Goal: Browse casually: Explore the website without a specific task or goal

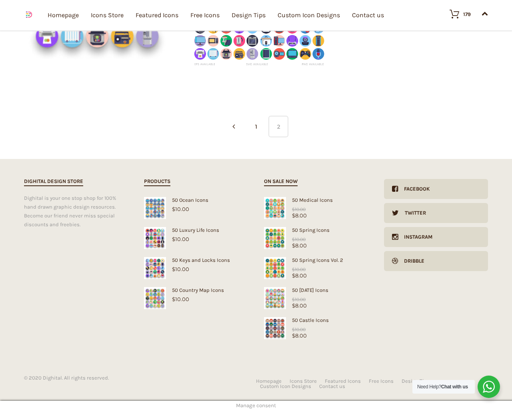
scroll to position [424, 0]
type input "1"
type input "20"
checkbox input "false"
type input "dTjdNQKi"
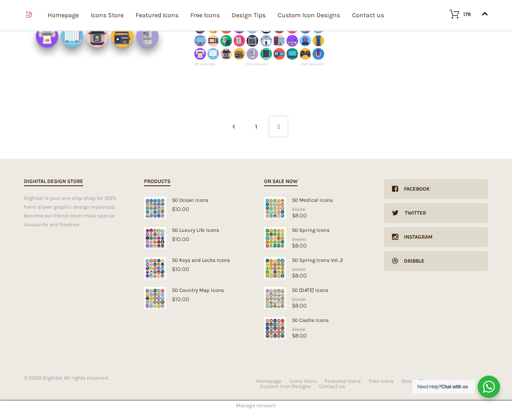
type input "[EMAIL_ADDRESS][DOMAIN_NAME]"
checkbox input "false"
select select "price-desc"
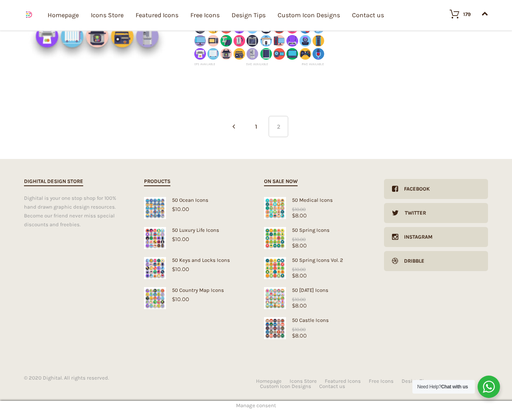
select select "lollipop"
select select "price-desc"
select select "dark"
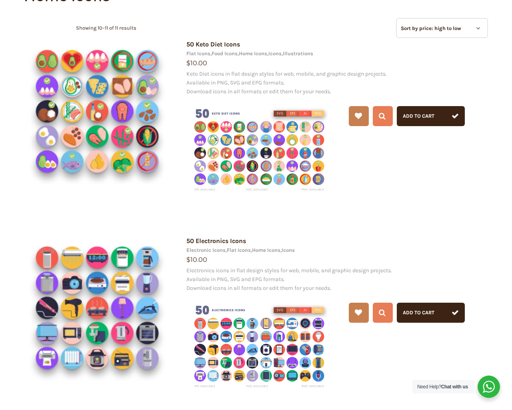
scroll to position [0, 0]
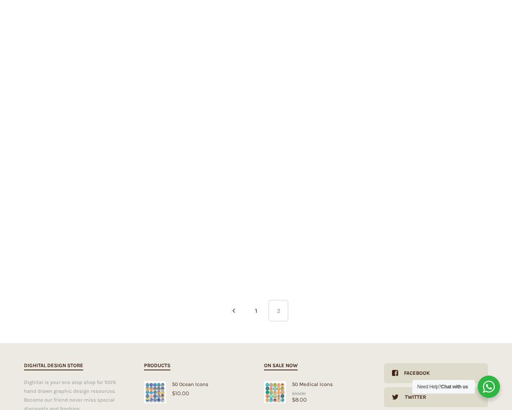
scroll to position [171, 0]
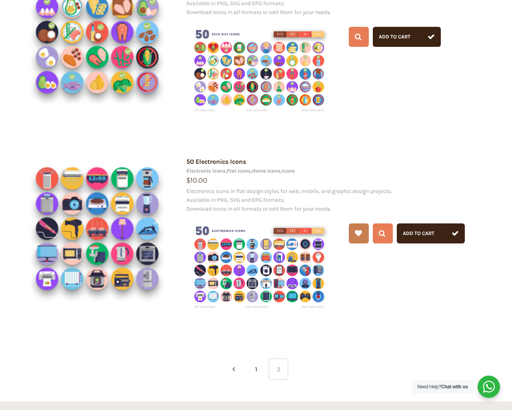
click at [236, 218] on input "Hide Price" at bounding box center [238, 220] width 5 height 5
checkbox input "true"
click at [236, 352] on input "Send me a copy of this e-mail" at bounding box center [238, 354] width 5 height 5
checkbox input "true"
